Goal: Transaction & Acquisition: Book appointment/travel/reservation

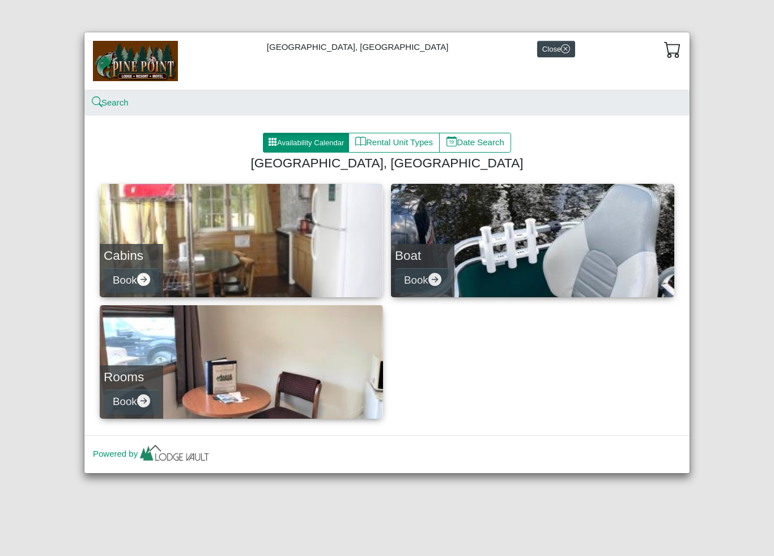
click at [146, 396] on icon "arrow right circle fill" at bounding box center [143, 400] width 13 height 13
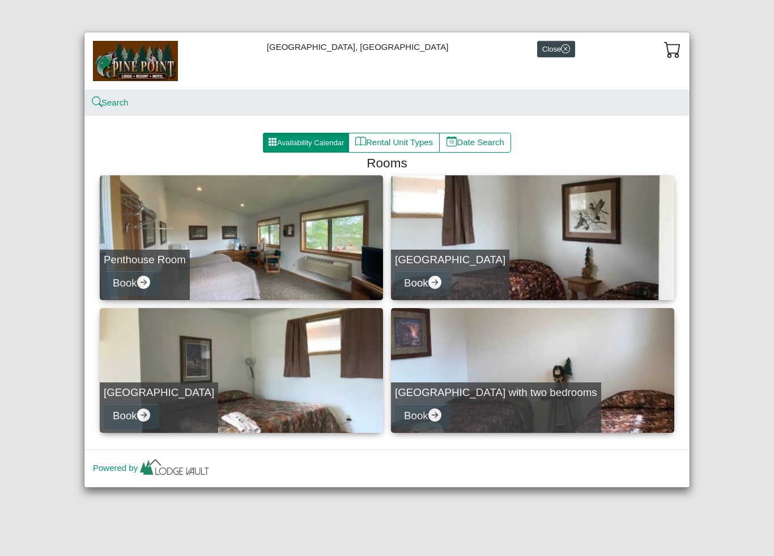
click at [268, 263] on link "Penthouse Room Book" at bounding box center [241, 237] width 283 height 125
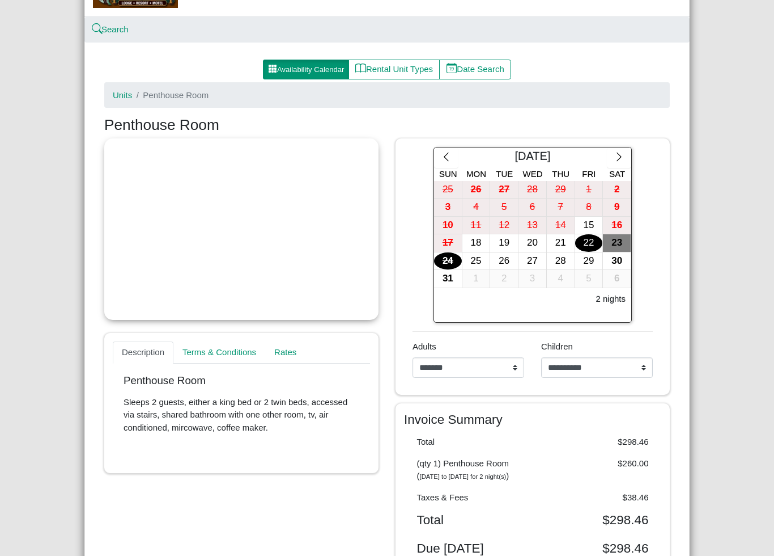
scroll to position [104, 0]
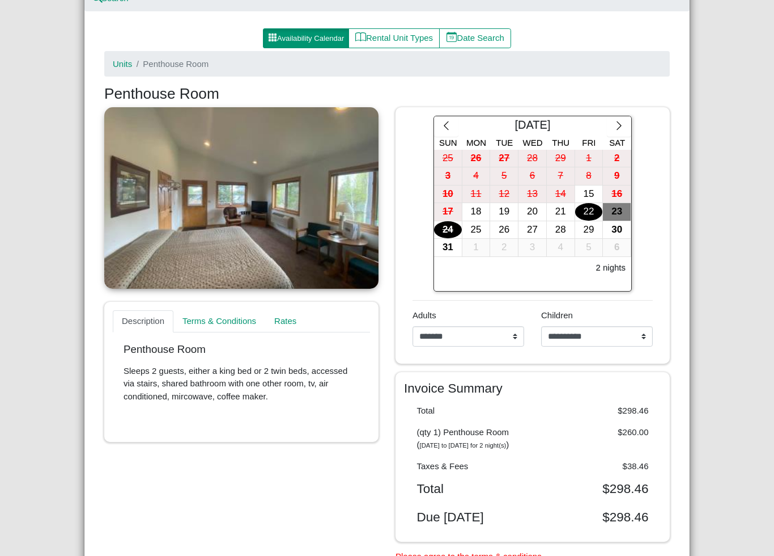
click at [561, 232] on div "28" at bounding box center [561, 230] width 28 height 18
click at [609, 227] on div "30" at bounding box center [617, 230] width 28 height 18
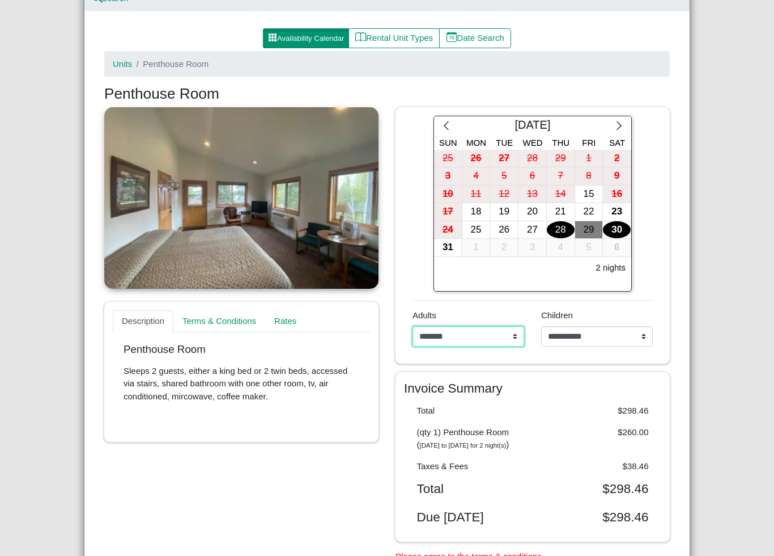
click at [498, 344] on select "**********" at bounding box center [469, 336] width 112 height 20
select select "*"
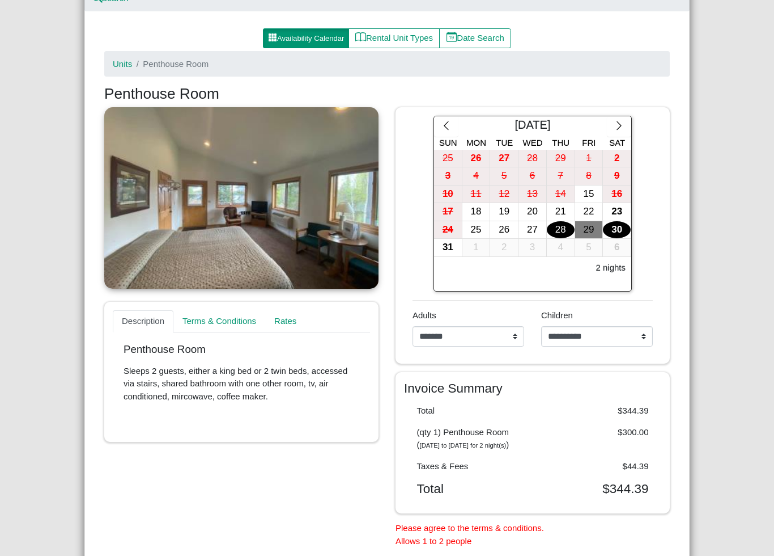
click at [599, 326] on select "**********" at bounding box center [597, 336] width 112 height 20
click at [612, 334] on select "**********" at bounding box center [597, 336] width 112 height 20
select select "*"
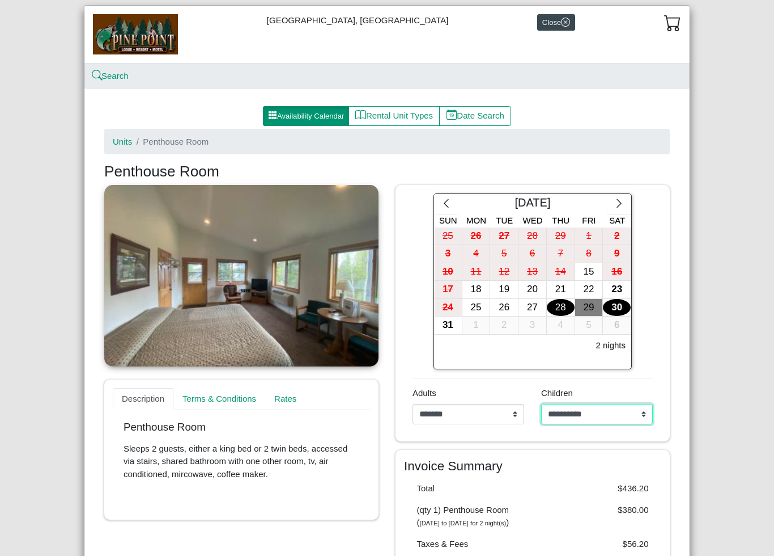
scroll to position [26, 0]
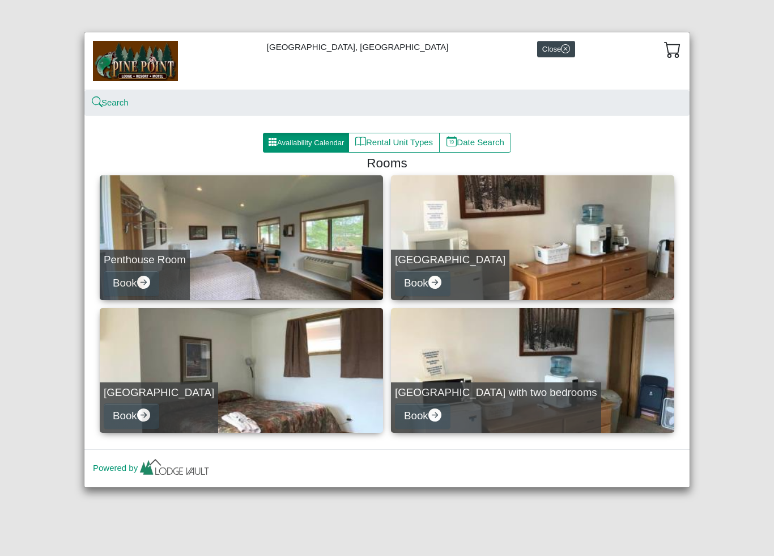
click at [591, 261] on link "[GEOGRAPHIC_DATA] Book" at bounding box center [532, 237] width 283 height 125
select select "*"
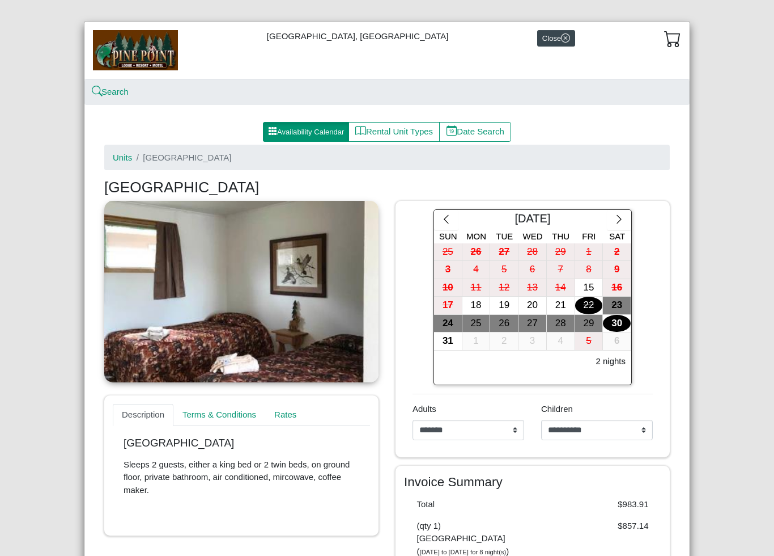
scroll to position [10, 0]
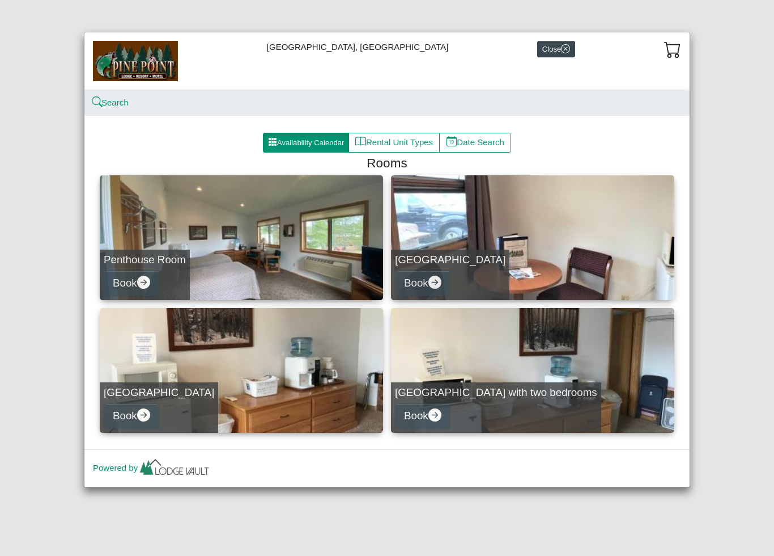
click at [159, 364] on link "[GEOGRAPHIC_DATA] Book" at bounding box center [241, 370] width 283 height 125
select select "*"
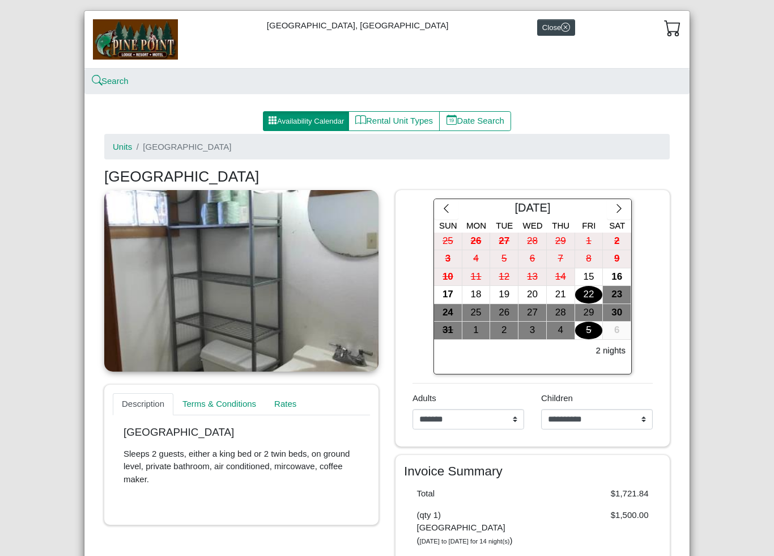
scroll to position [25, 0]
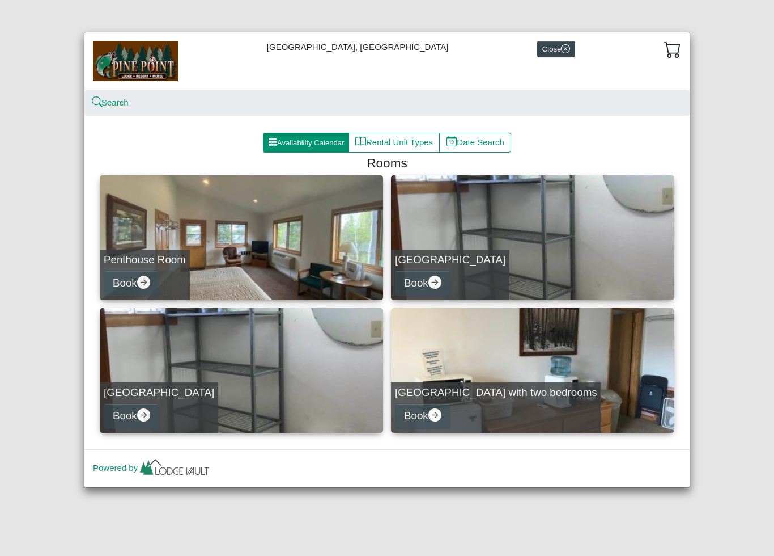
click at [575, 367] on link "[GEOGRAPHIC_DATA] with two bedrooms Book" at bounding box center [532, 370] width 283 height 125
select select "*"
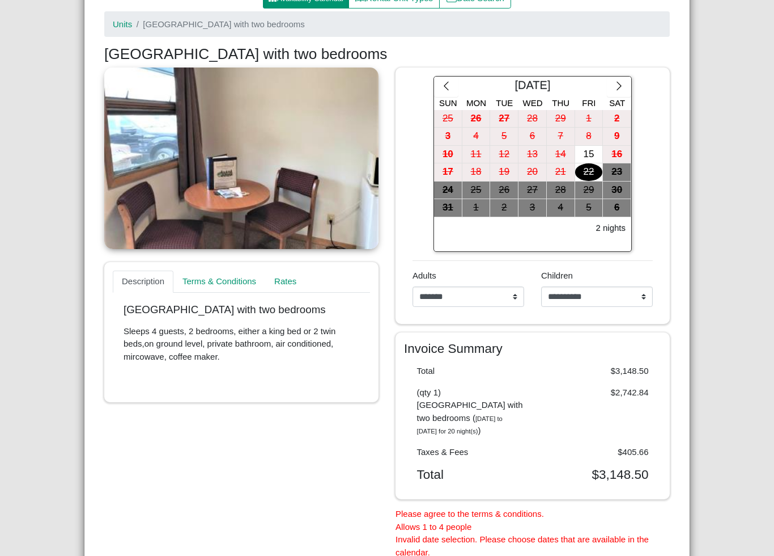
scroll to position [145, 0]
